Goal: Task Accomplishment & Management: Manage account settings

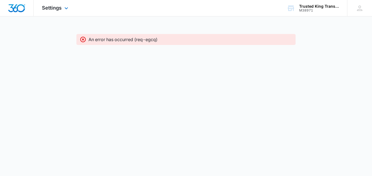
click at [57, 13] on div "Settings Apps Reputation Websites Forms CRM Email Social Shop Payments Content …" at bounding box center [56, 8] width 44 height 16
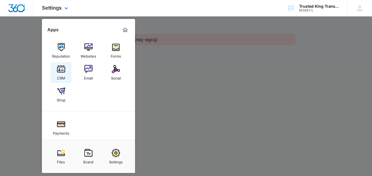
click at [64, 73] on img at bounding box center [61, 69] width 8 height 8
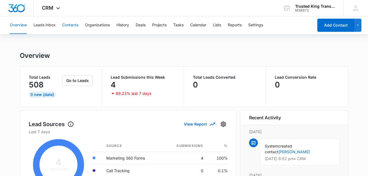
click at [69, 26] on button "Contacts" at bounding box center [70, 25] width 16 height 18
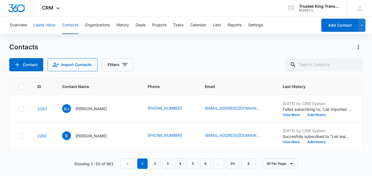
click at [42, 30] on button "Leads Inbox" at bounding box center [44, 25] width 22 height 18
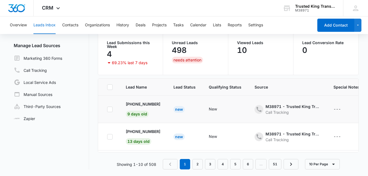
click at [210, 114] on td "New" at bounding box center [225, 109] width 46 height 27
click at [129, 104] on p "[PHONE_NUMBER]" at bounding box center [143, 104] width 35 height 6
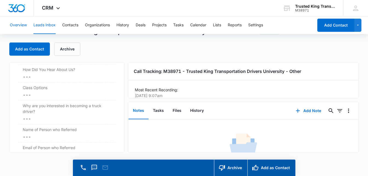
click at [23, 27] on button "Overview" at bounding box center [18, 25] width 17 height 18
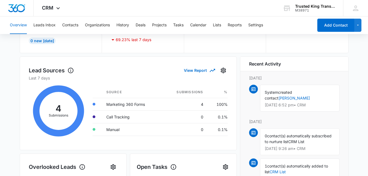
scroll to position [55, 0]
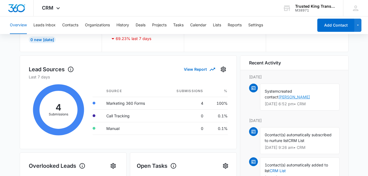
click at [310, 95] on link "[PERSON_NAME]" at bounding box center [295, 97] width 32 height 5
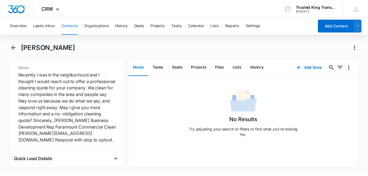
scroll to position [466, 0]
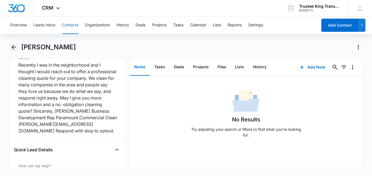
click at [11, 47] on icon "Back" at bounding box center [13, 47] width 7 height 7
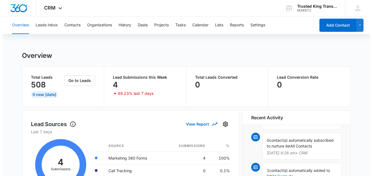
scroll to position [82, 0]
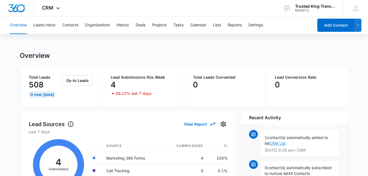
click at [279, 143] on link "CRM List" at bounding box center [278, 143] width 16 height 5
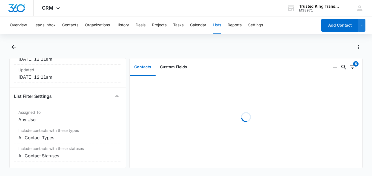
scroll to position [120, 0]
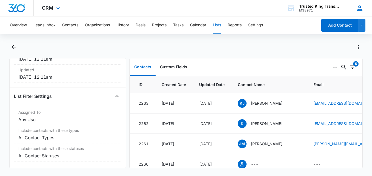
click at [363, 8] on icon at bounding box center [360, 8] width 8 height 8
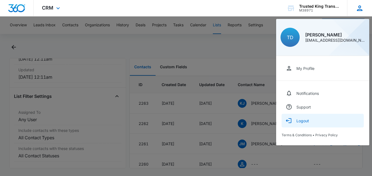
click at [303, 121] on div "Logout" at bounding box center [303, 120] width 13 height 5
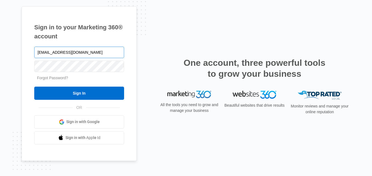
click at [50, 54] on input "Trustedkingtransportation@gmail.com" at bounding box center [79, 53] width 90 height 12
type input "Rochellebouknight@gmail.com"
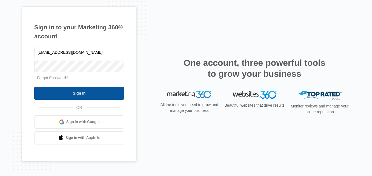
click at [61, 95] on input "Sign In" at bounding box center [79, 93] width 90 height 13
